Goal: Information Seeking & Learning: Find specific fact

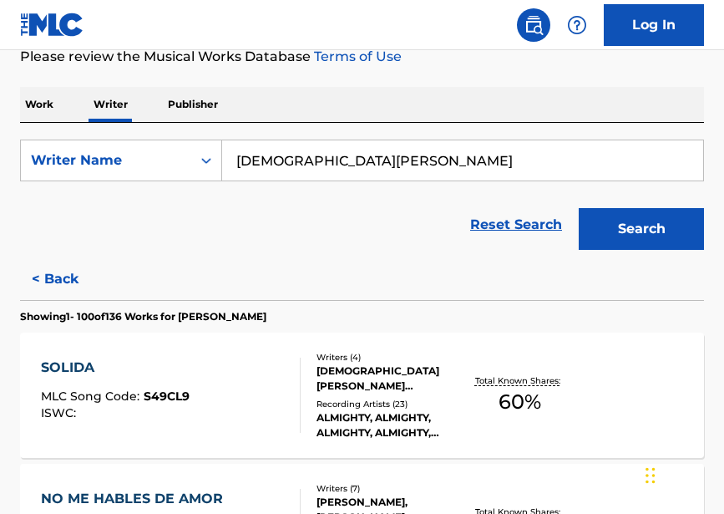
click at [364, 163] on input "[DEMOGRAPHIC_DATA][PERSON_NAME]" at bounding box center [462, 160] width 481 height 40
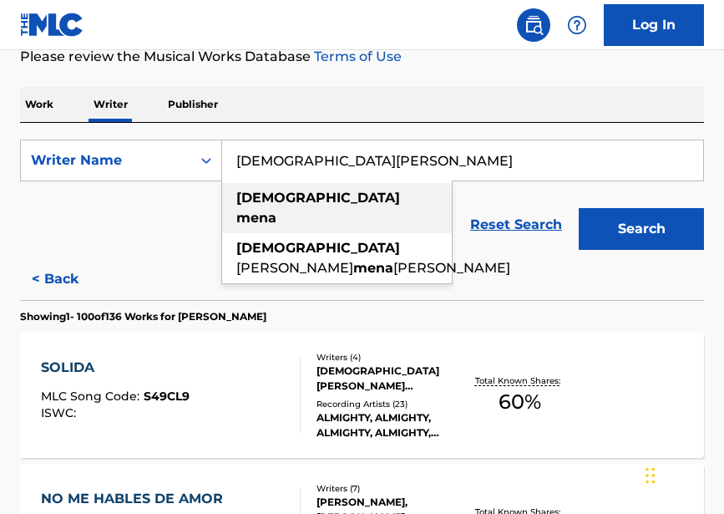
click at [277, 210] on strong "mena" at bounding box center [256, 218] width 40 height 16
type input "[PERSON_NAME]"
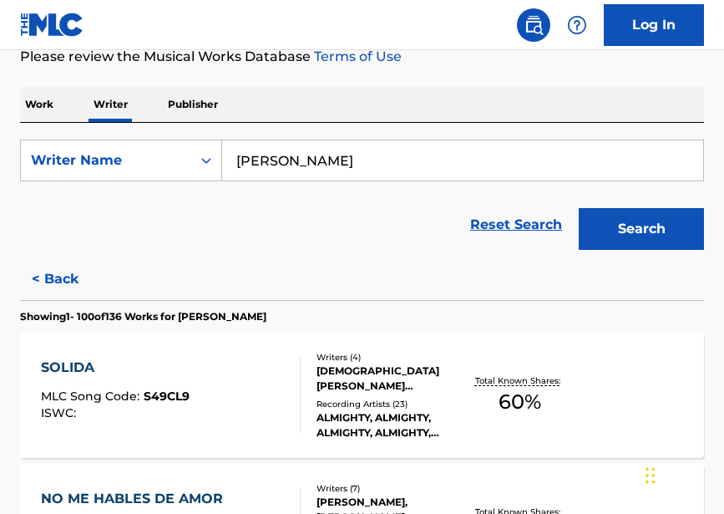
click at [602, 227] on button "Search" at bounding box center [641, 229] width 125 height 42
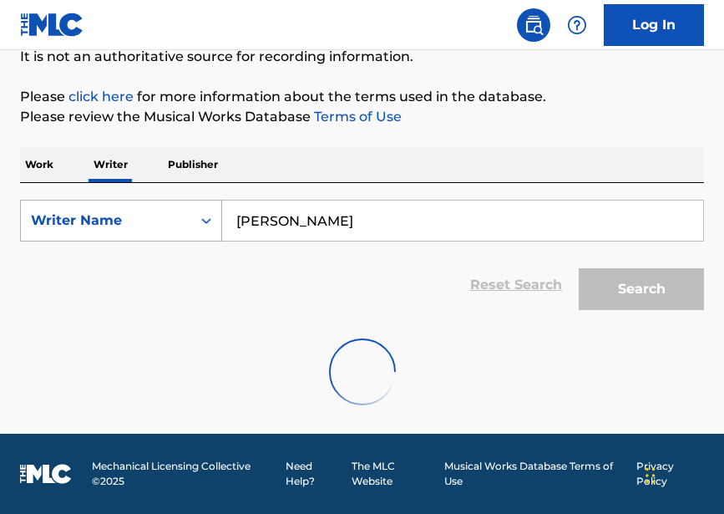
click at [178, 219] on div "Writer Name" at bounding box center [106, 221] width 150 height 20
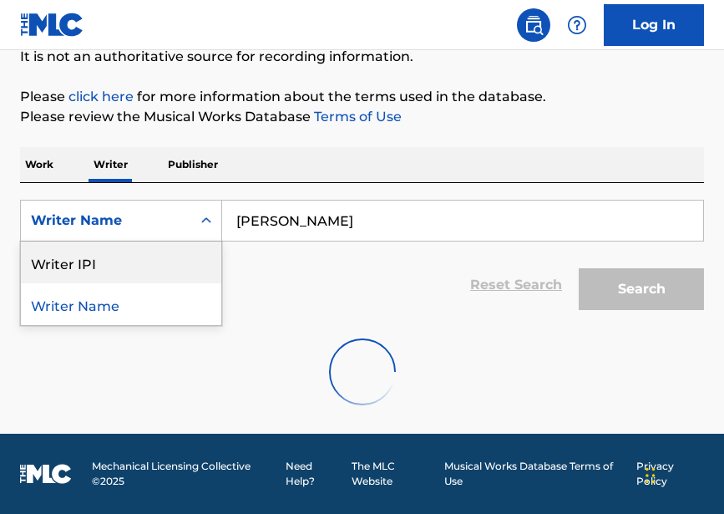
click at [343, 150] on div "Work Writer Publisher" at bounding box center [362, 164] width 684 height 35
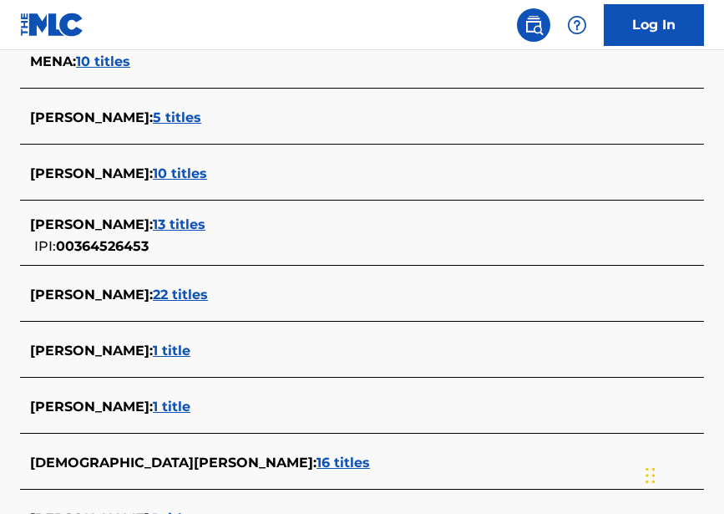
scroll to position [3839, 0]
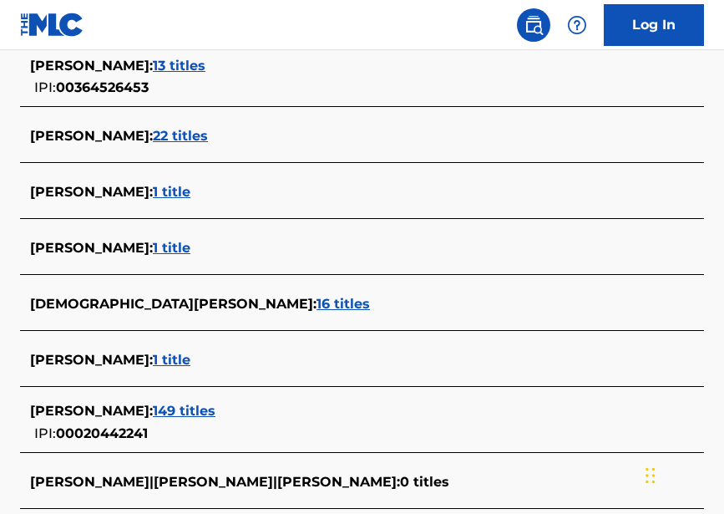
click at [317, 305] on span "16 titles" at bounding box center [343, 304] width 53 height 16
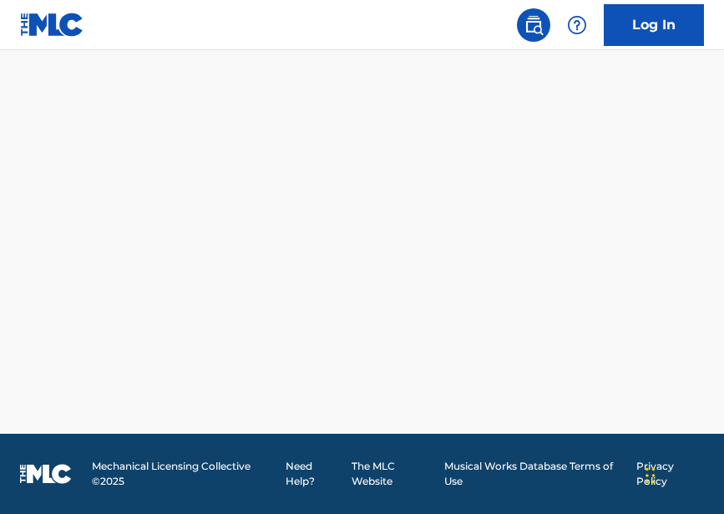
scroll to position [1523, 0]
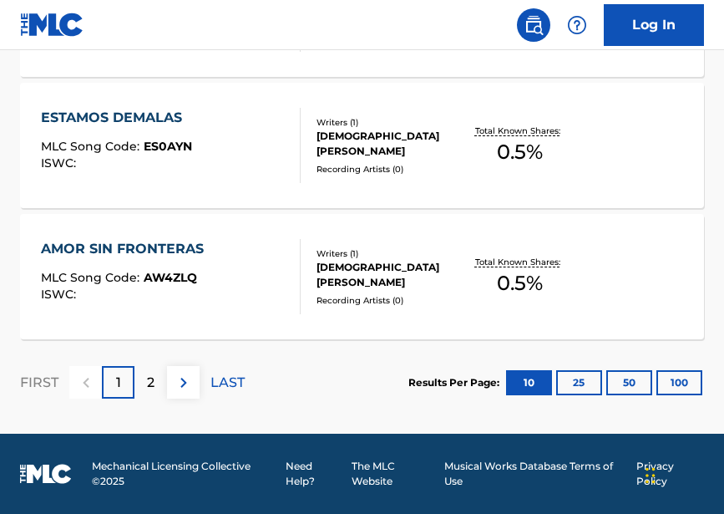
click at [147, 380] on p "2" at bounding box center [151, 383] width 8 height 20
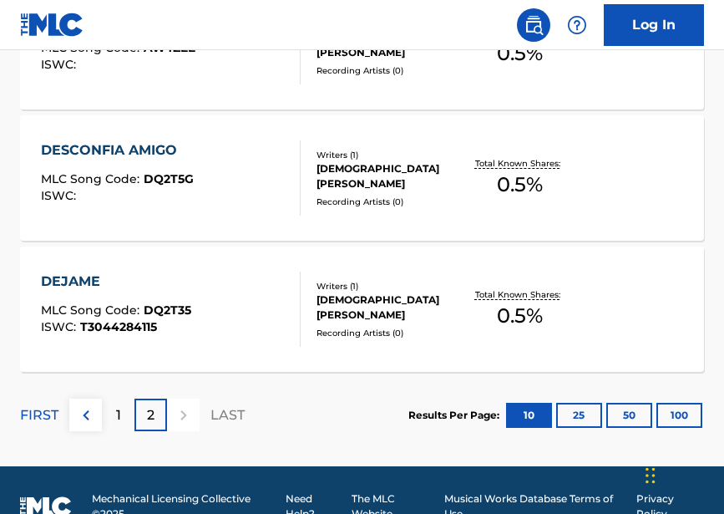
scroll to position [969, 0]
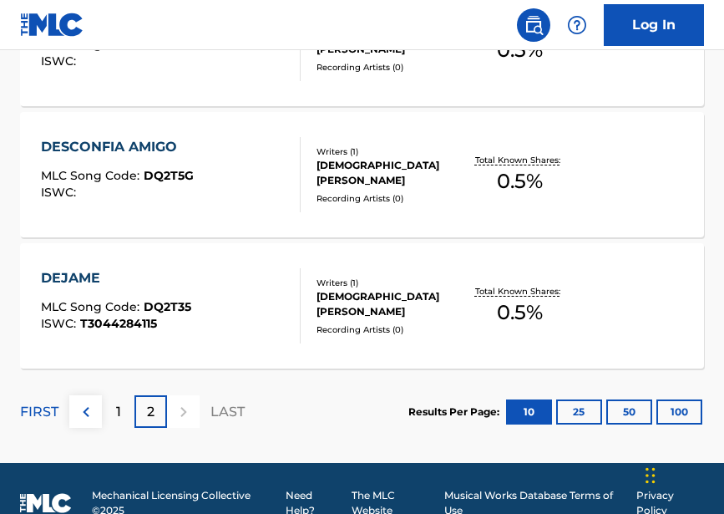
click at [136, 414] on div "2" at bounding box center [151, 411] width 33 height 33
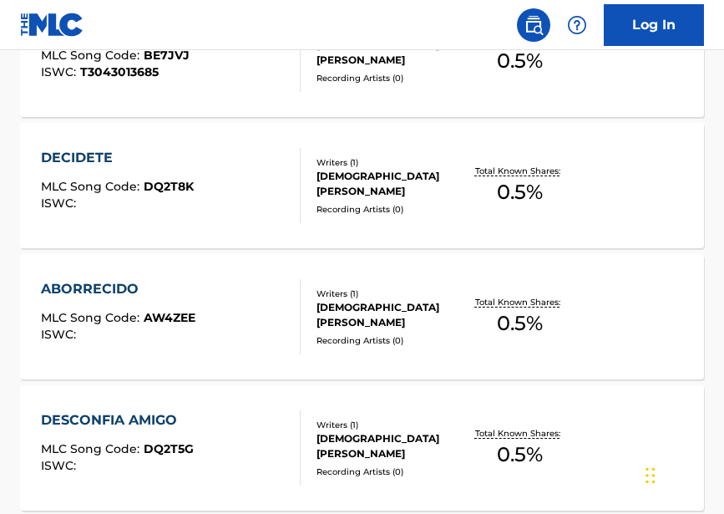
scroll to position [998, 0]
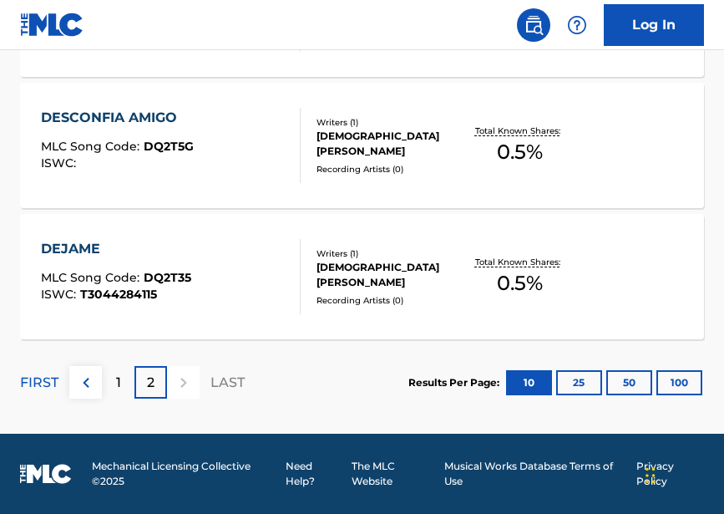
click at [114, 376] on div "1" at bounding box center [118, 382] width 33 height 33
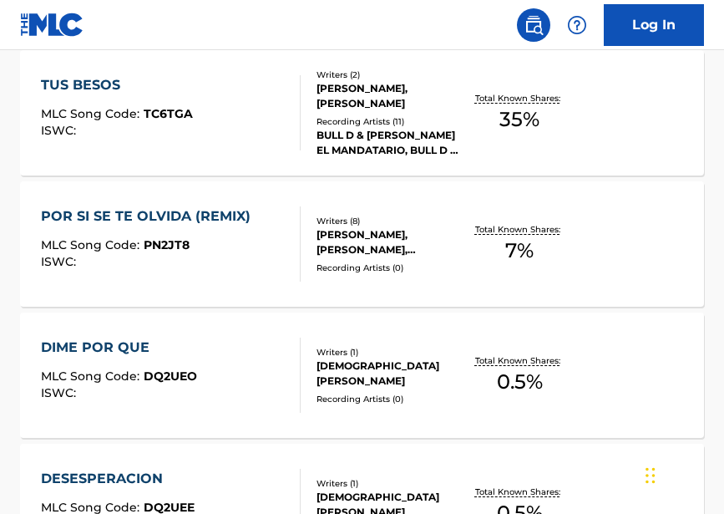
scroll to position [828, 0]
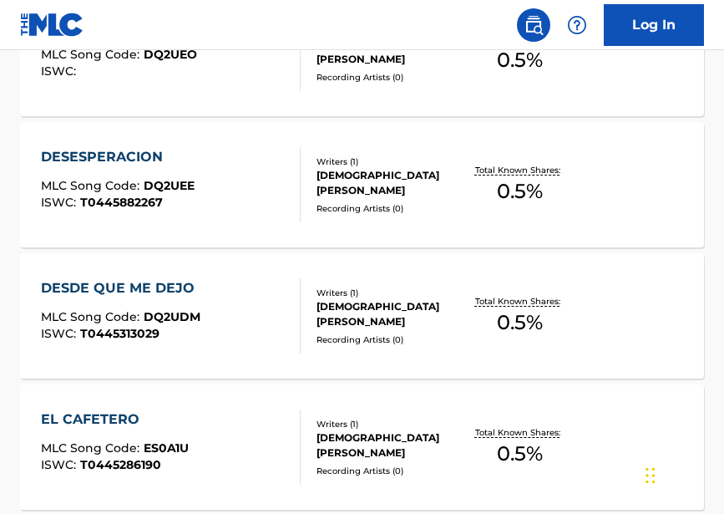
click at [134, 179] on span "MLC Song Code :" at bounding box center [92, 185] width 103 height 15
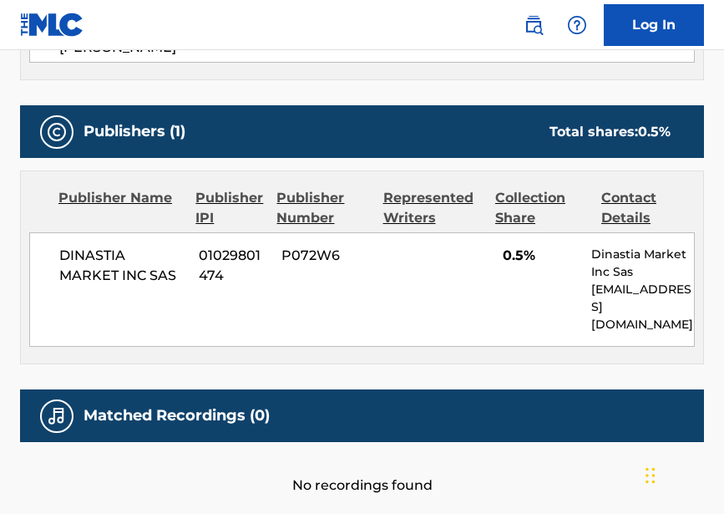
scroll to position [140, 0]
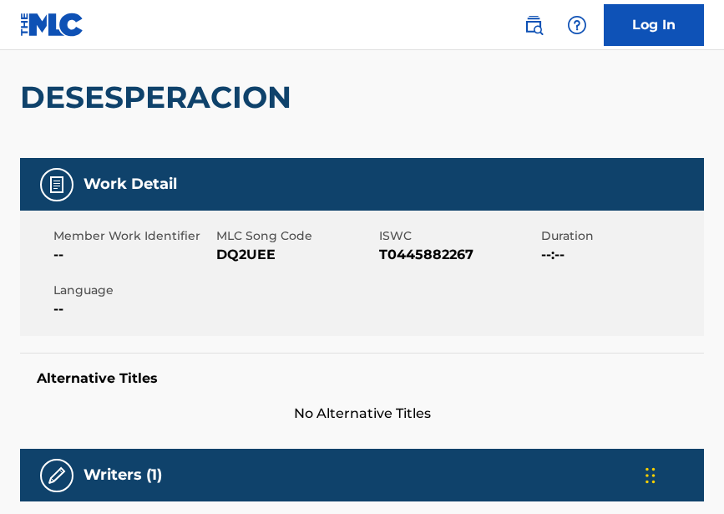
click at [422, 260] on span "T0445882267" at bounding box center [458, 255] width 159 height 20
click at [449, 258] on span "T0445882267" at bounding box center [458, 255] width 159 height 20
copy span "T0445882267"
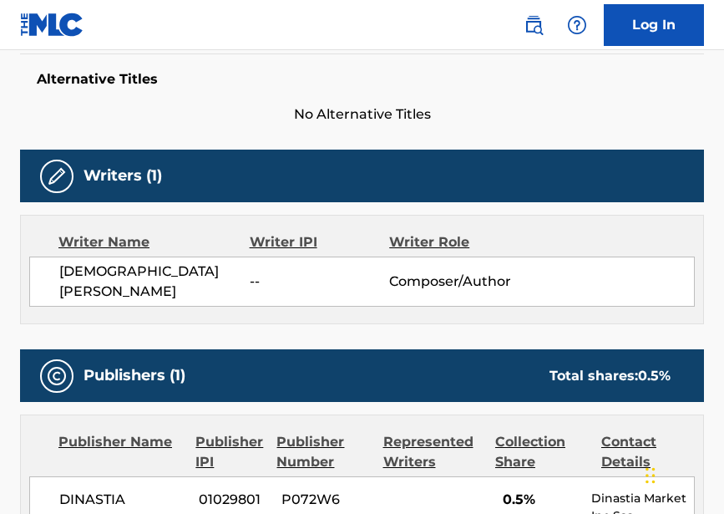
scroll to position [572, 0]
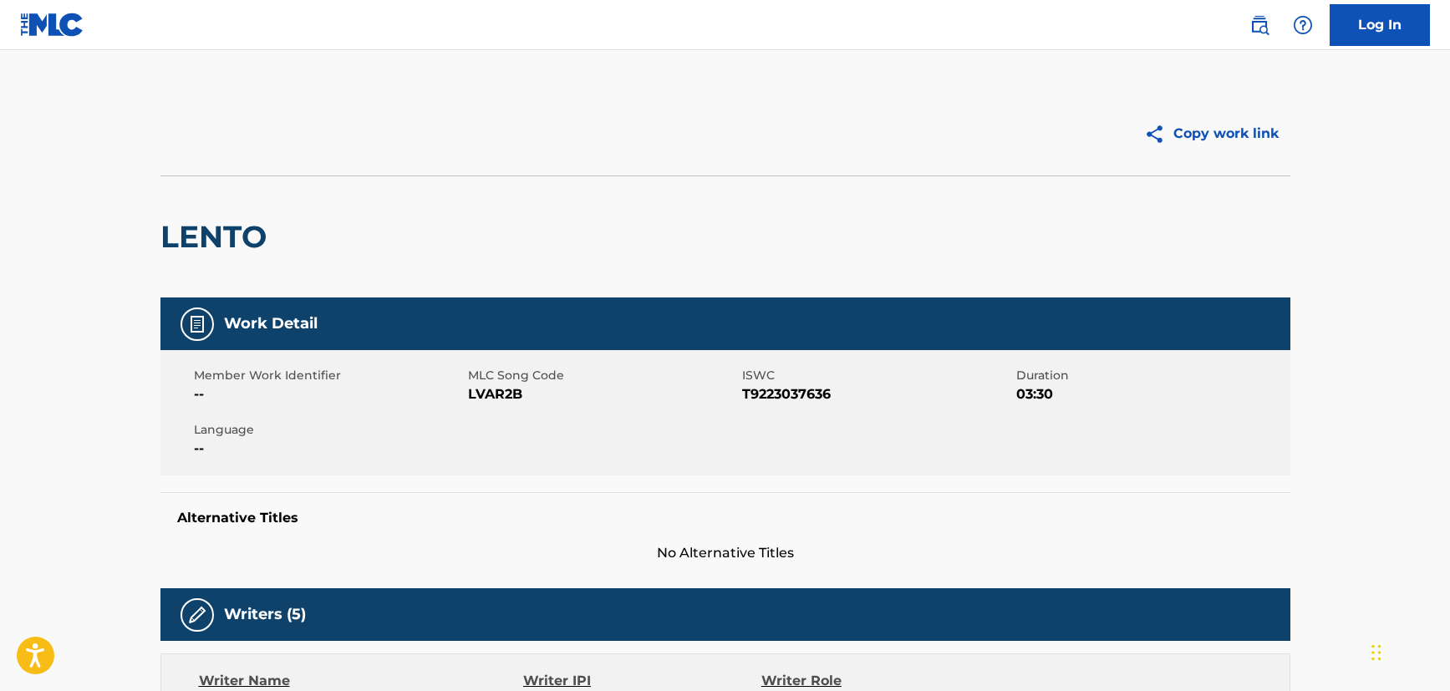
click at [64, 25] on img at bounding box center [52, 25] width 64 height 24
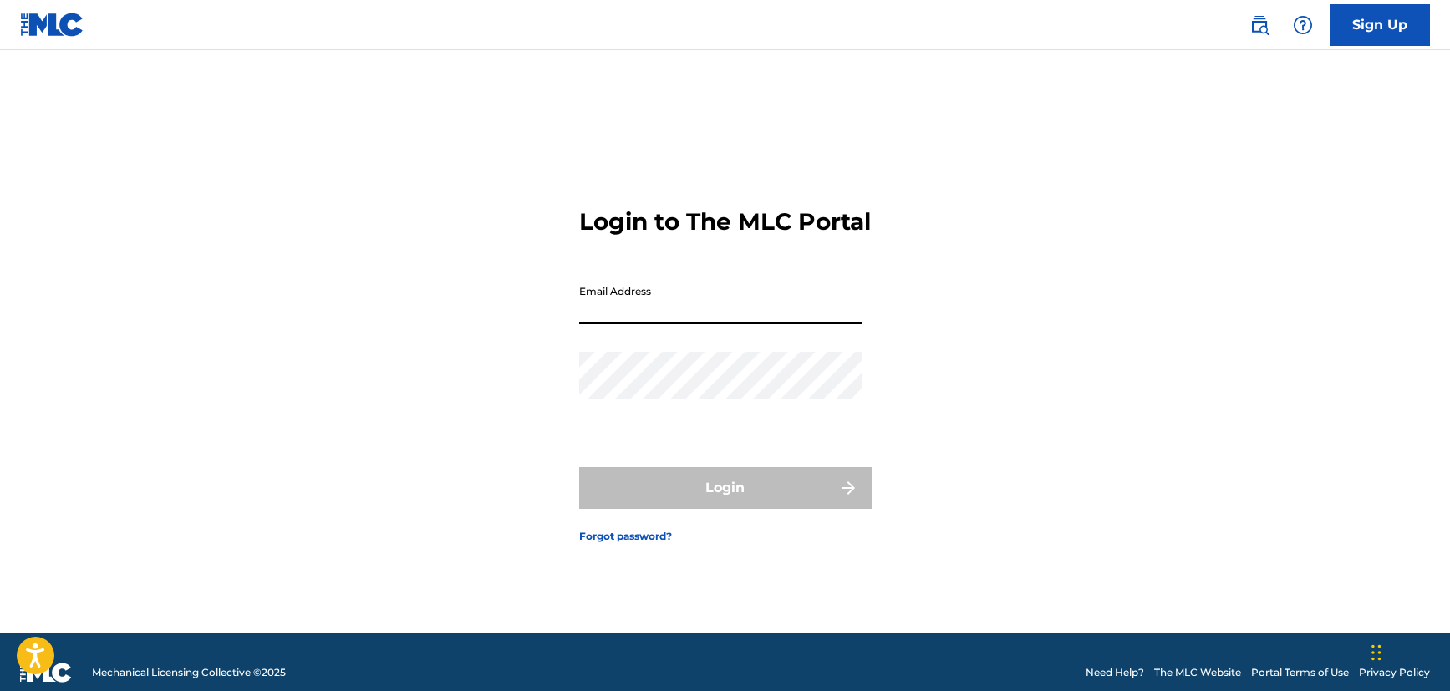
type input "[EMAIL_ADDRESS][DOMAIN_NAME]"
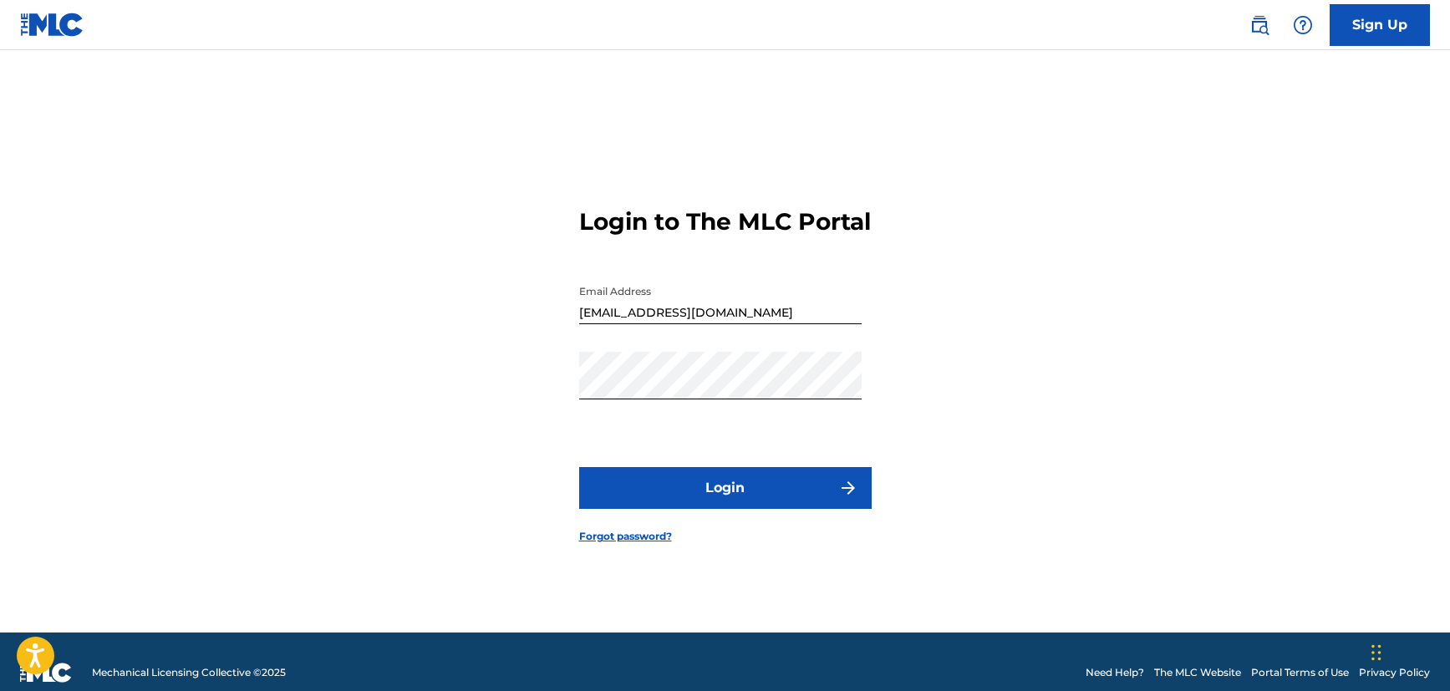
click at [635, 2] on nav "Sign Up" at bounding box center [725, 25] width 1450 height 50
